Goal: Transaction & Acquisition: Book appointment/travel/reservation

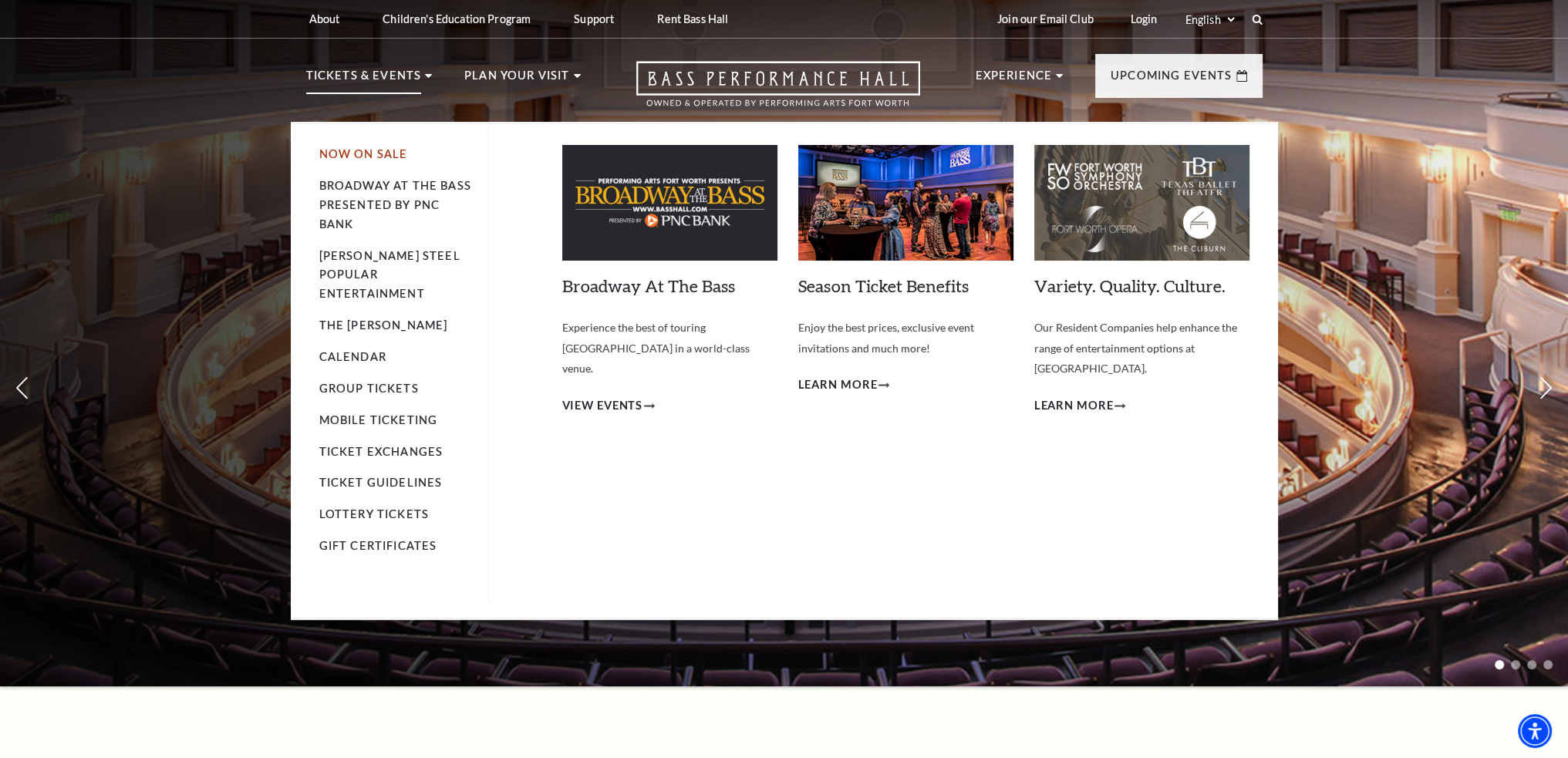
click at [368, 150] on link "Now On Sale" at bounding box center [363, 154] width 89 height 13
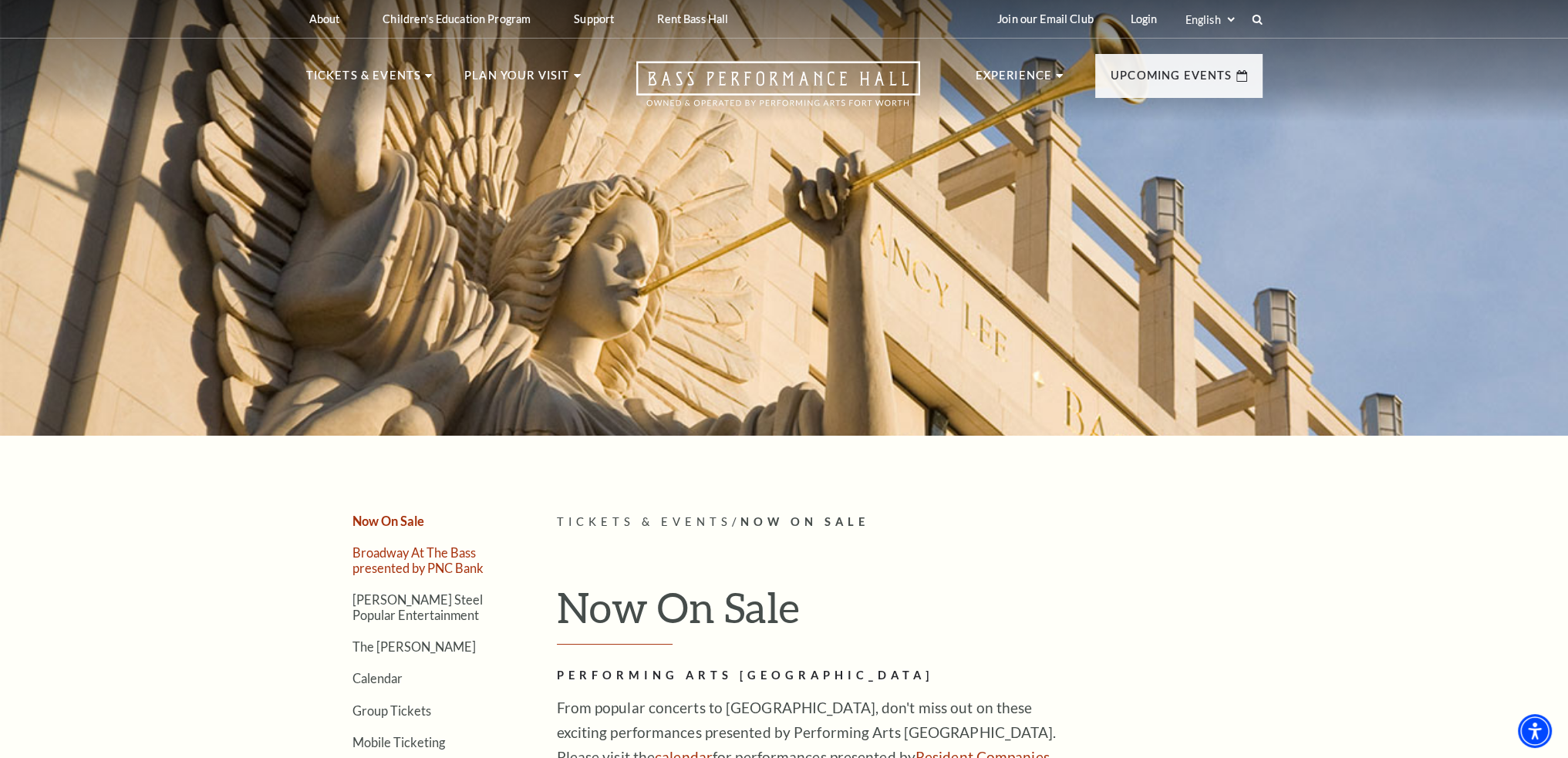
click at [430, 550] on link "Broadway At The Bass presented by PNC Bank" at bounding box center [418, 559] width 132 height 29
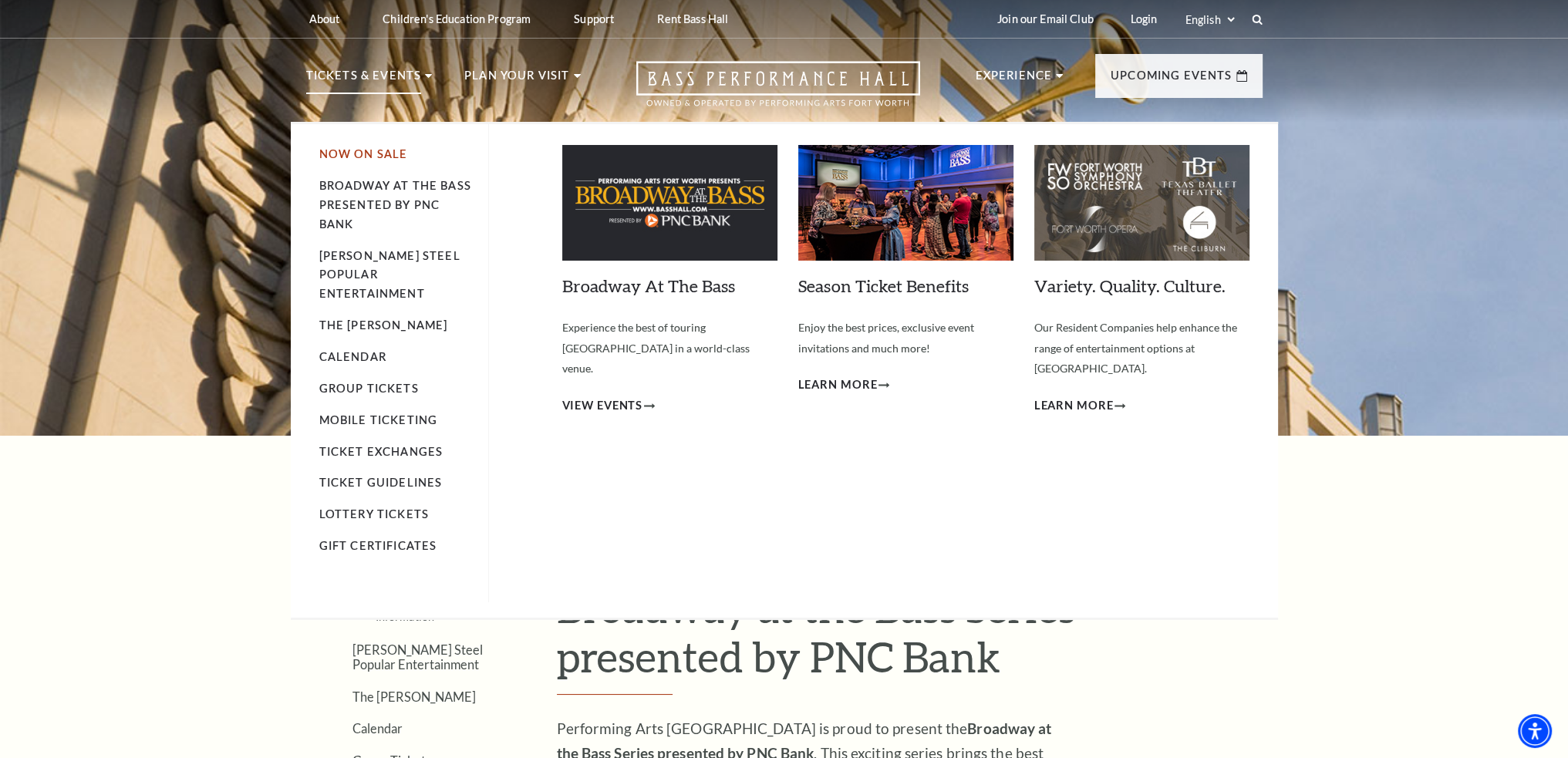
click at [367, 154] on link "Now On Sale" at bounding box center [363, 154] width 89 height 13
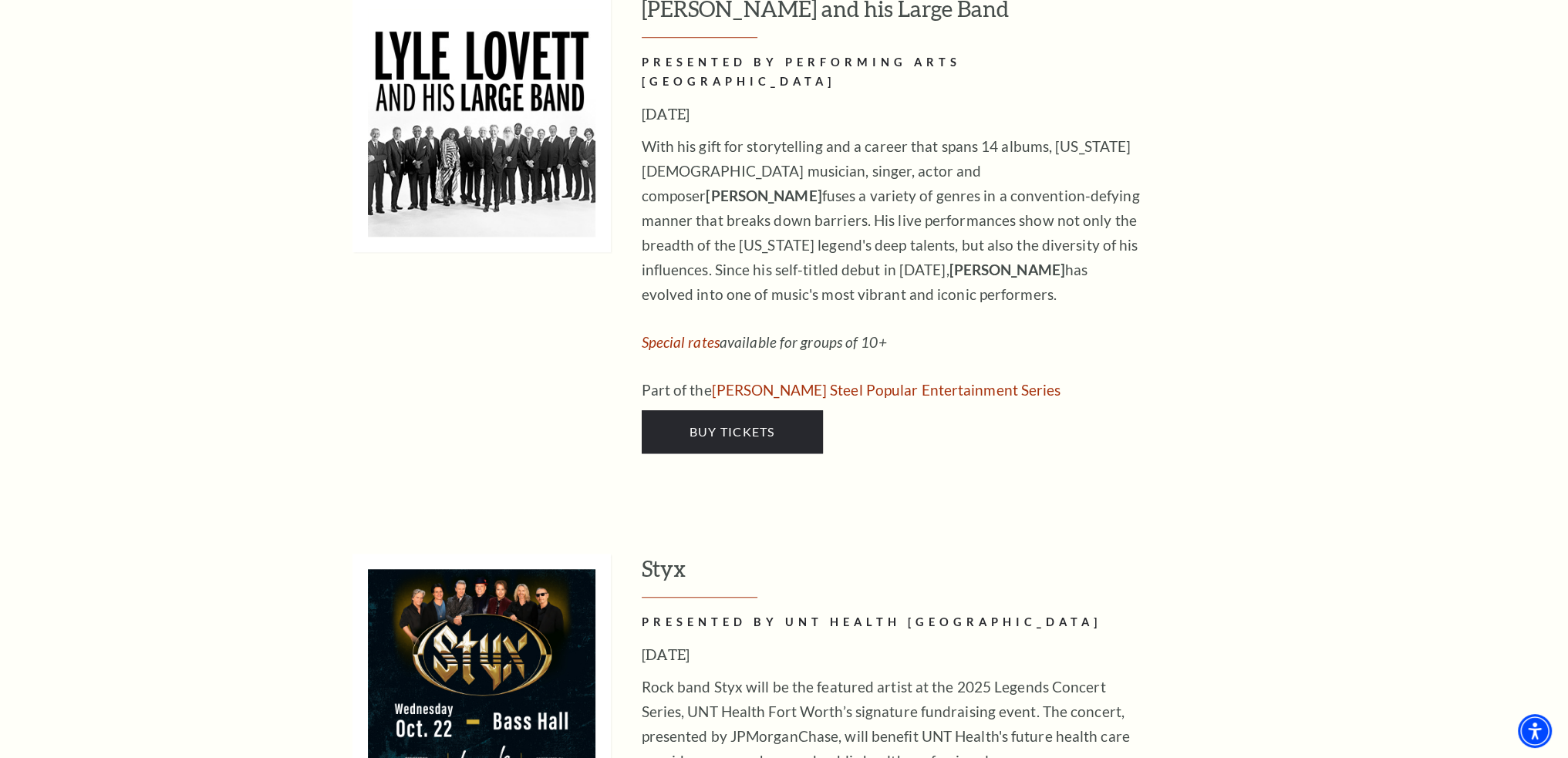
scroll to position [1619, 0]
